Goal: Navigation & Orientation: Find specific page/section

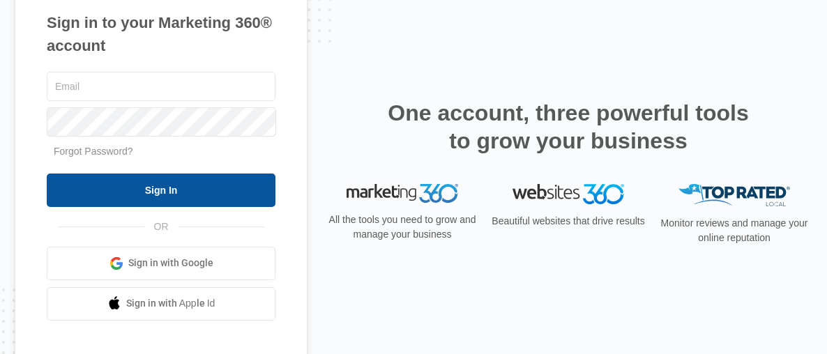
type input "[EMAIL_ADDRESS][DOMAIN_NAME]"
click at [133, 190] on input "Sign In" at bounding box center [161, 190] width 229 height 33
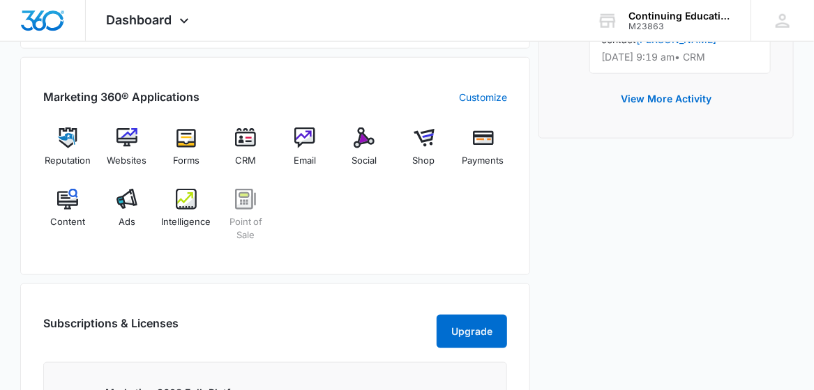
scroll to position [527, 0]
click at [418, 149] on div "Shop" at bounding box center [424, 152] width 48 height 50
